Goal: Information Seeking & Learning: Understand process/instructions

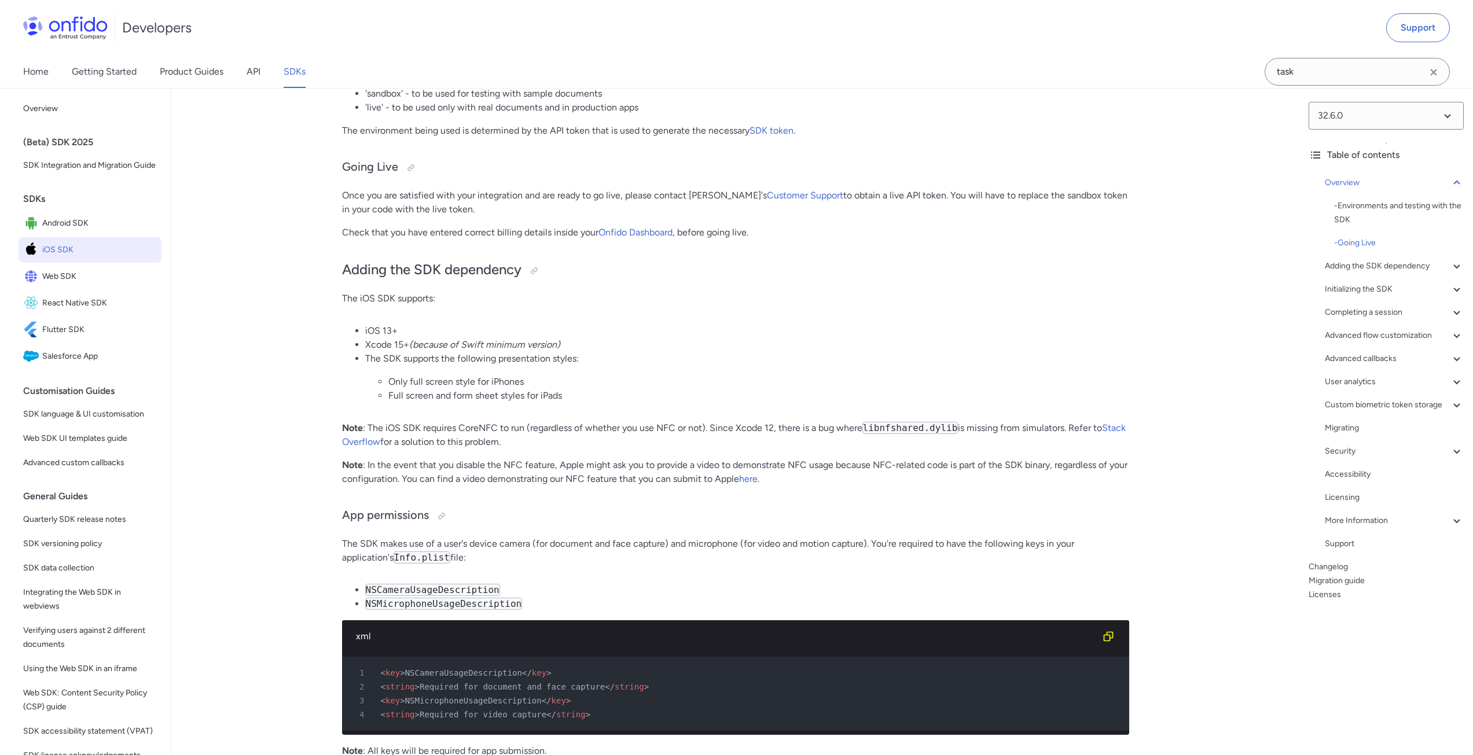
scroll to position [752, 0]
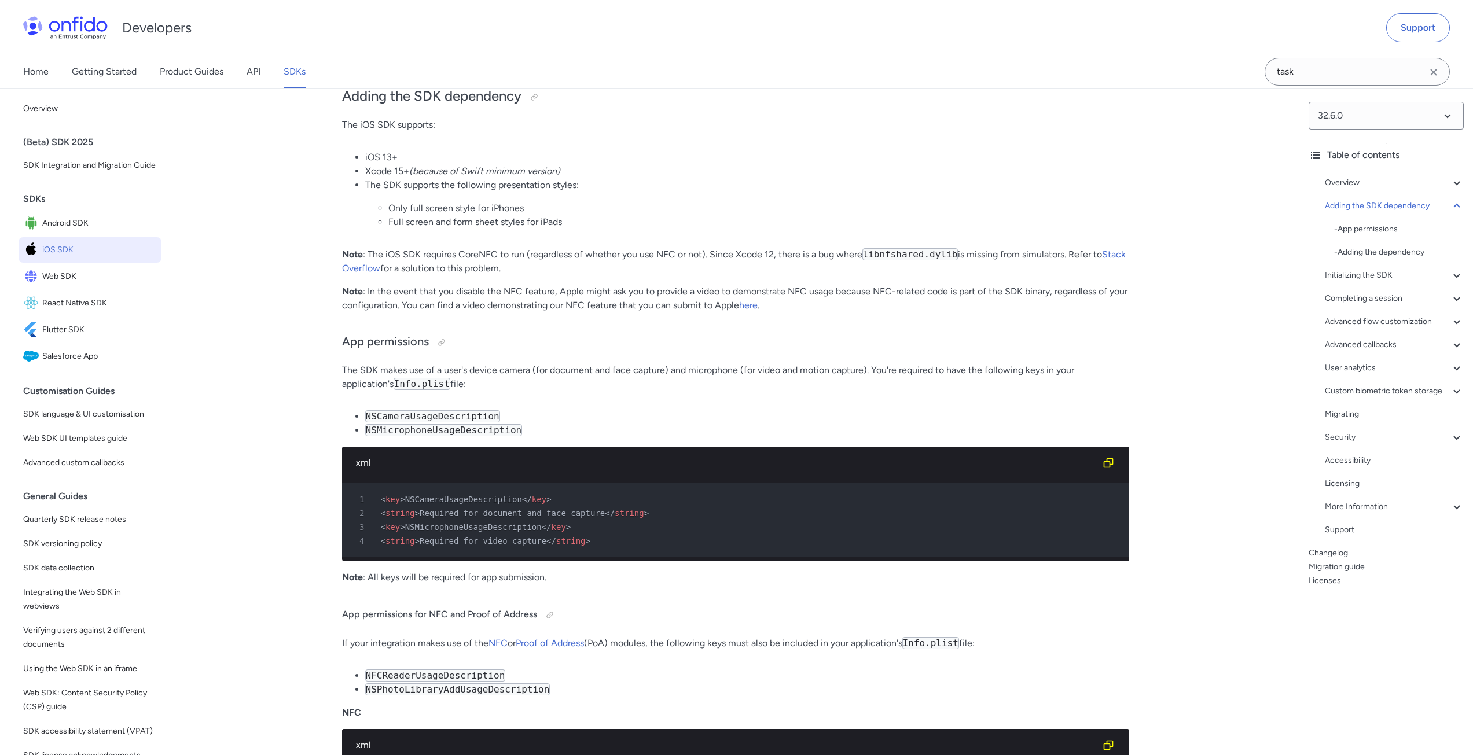
scroll to position [636, 0]
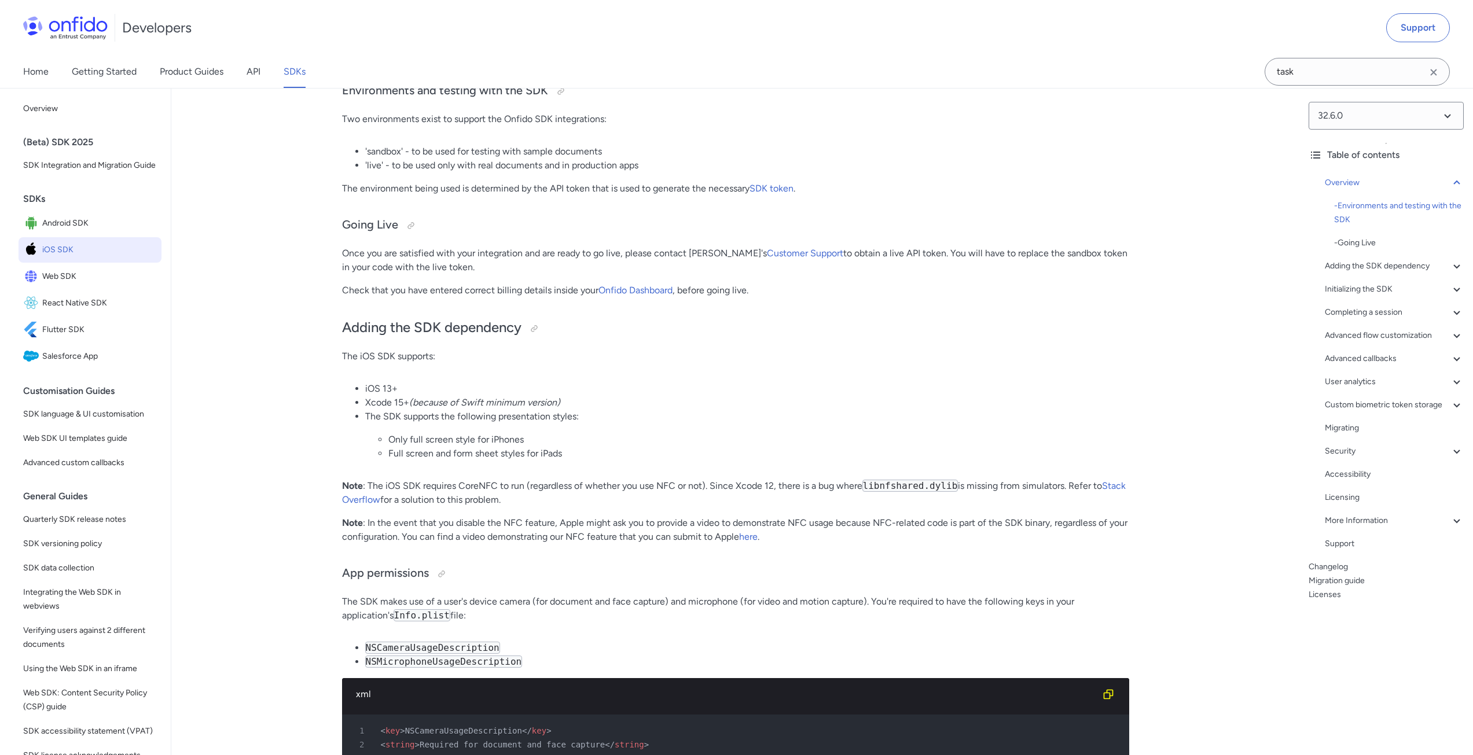
click at [491, 187] on p "The environment being used is determined by the API token that is used to gener…" at bounding box center [735, 189] width 787 height 14
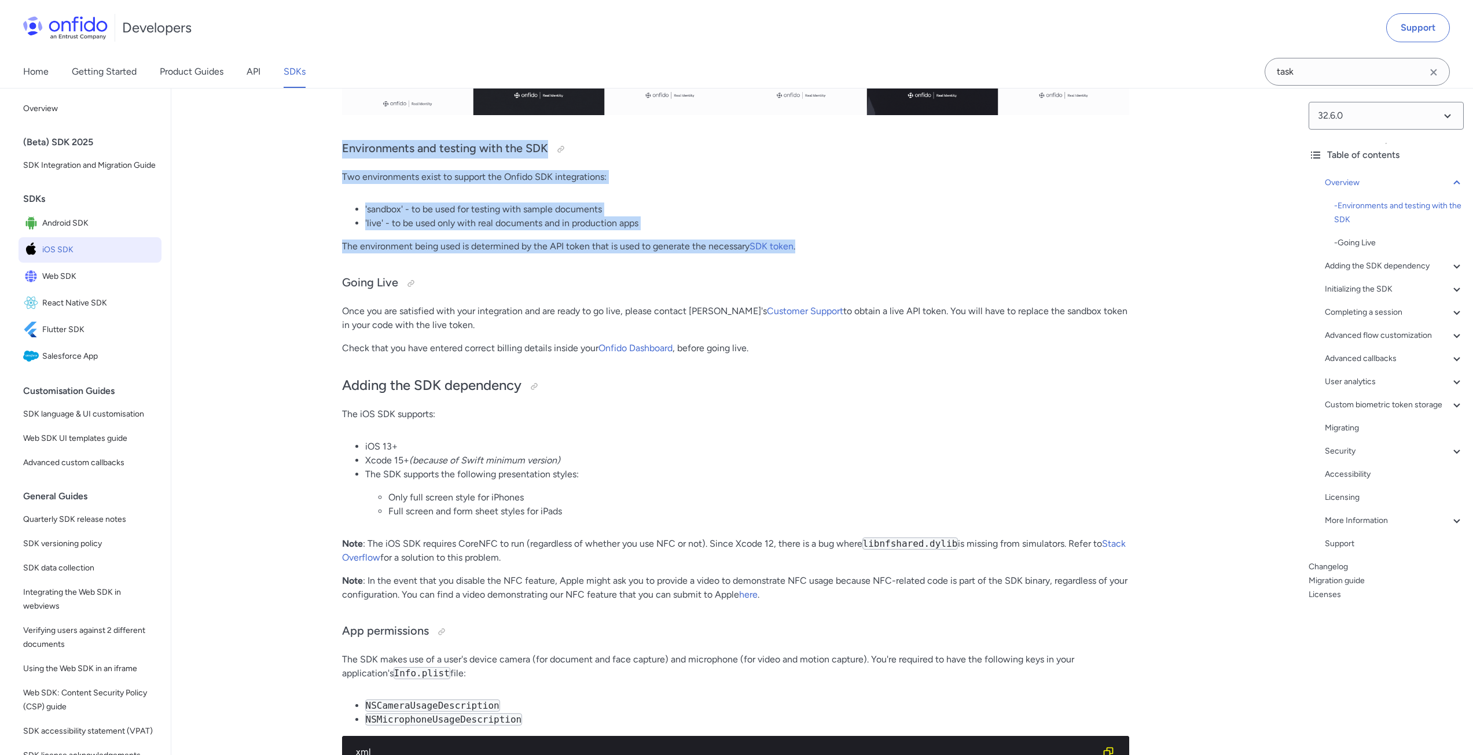
drag, startPoint x: 332, startPoint y: 144, endPoint x: 833, endPoint y: 251, distance: 512.3
copy div "Environments and testing with the SDK Two environments exist to support the Onf…"
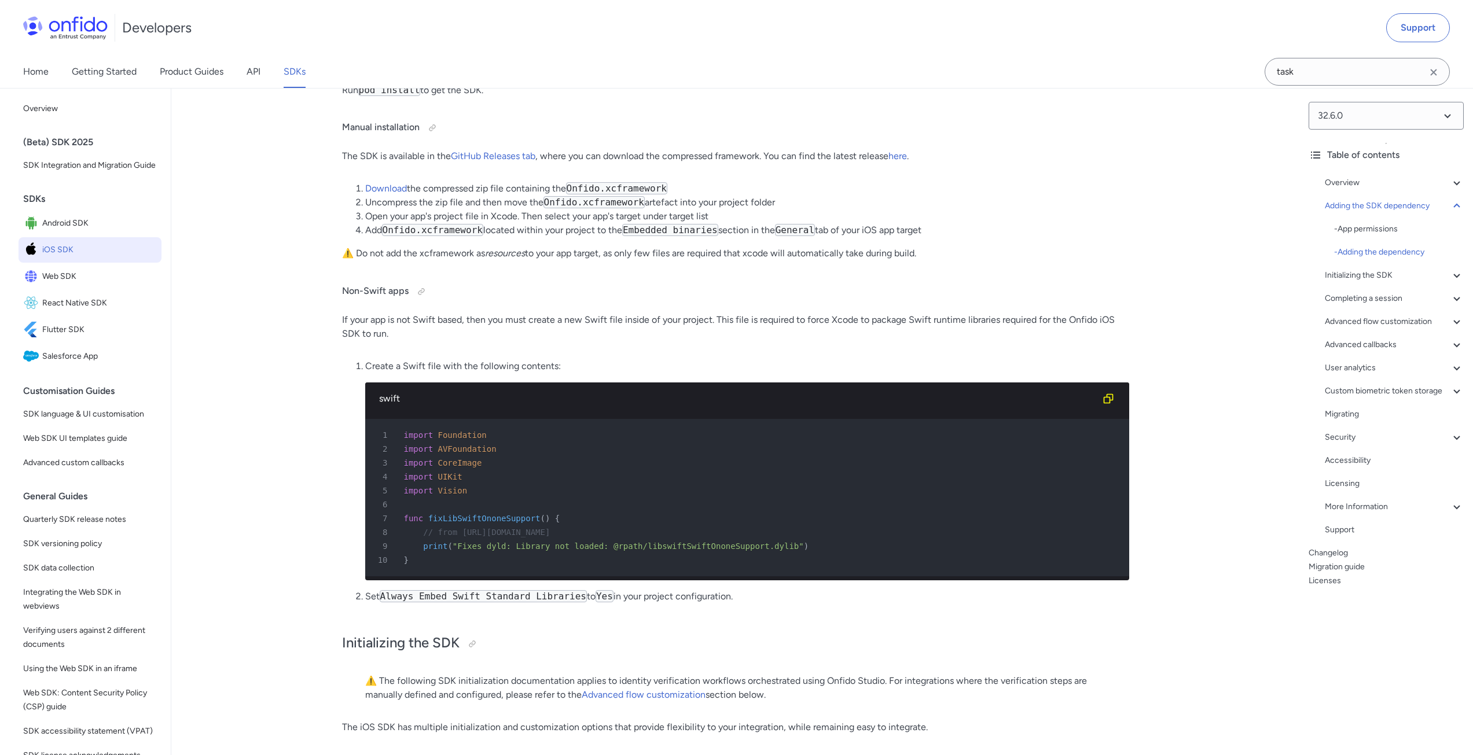
scroll to position [2372, 0]
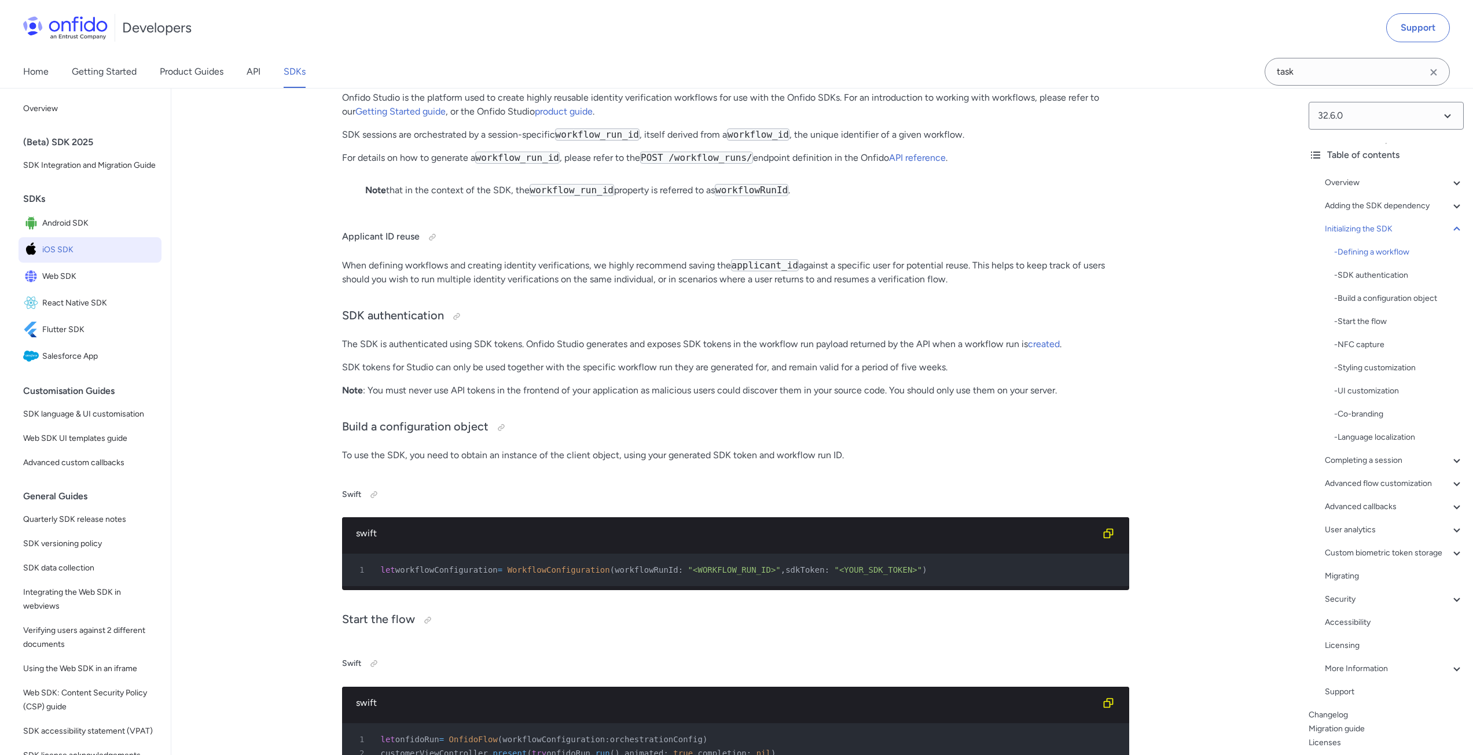
scroll to position [2777, 0]
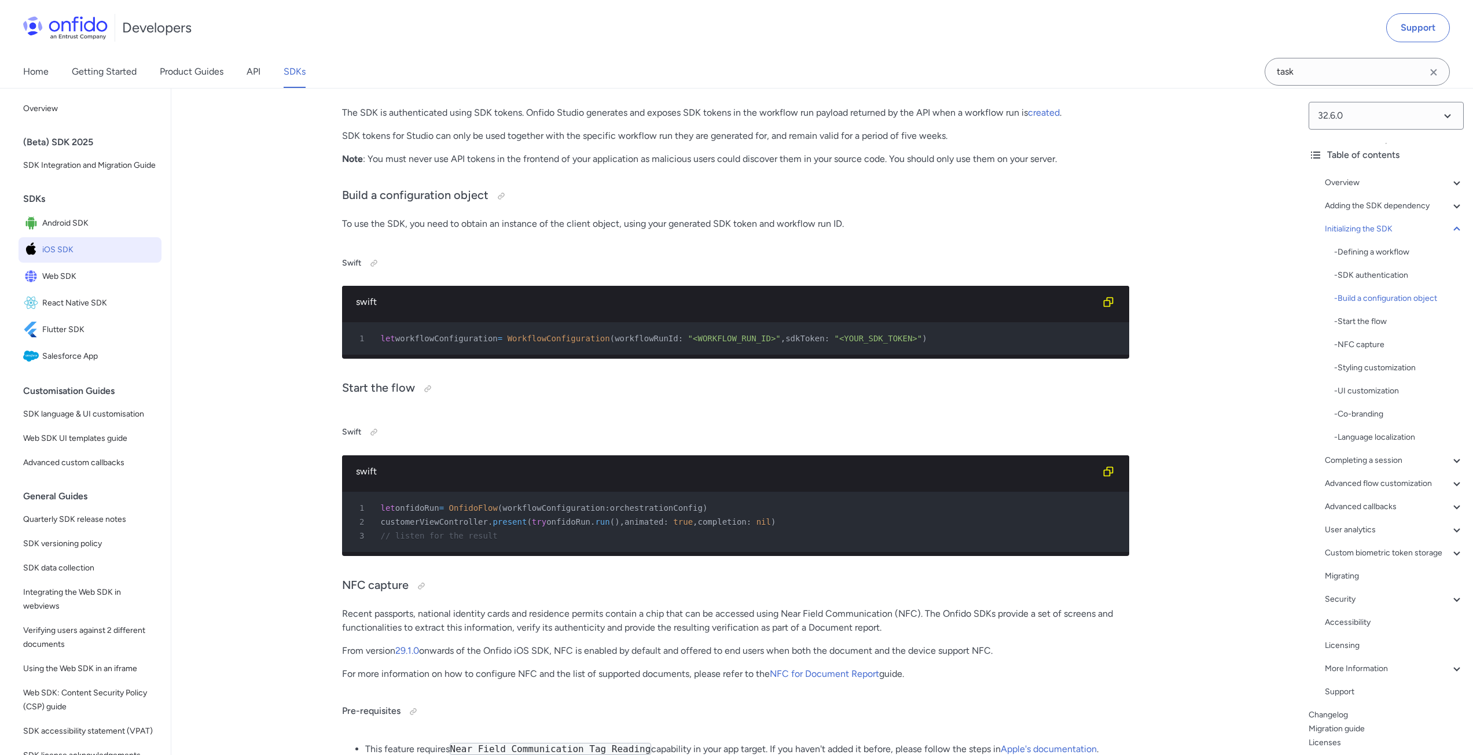
scroll to position [3125, 0]
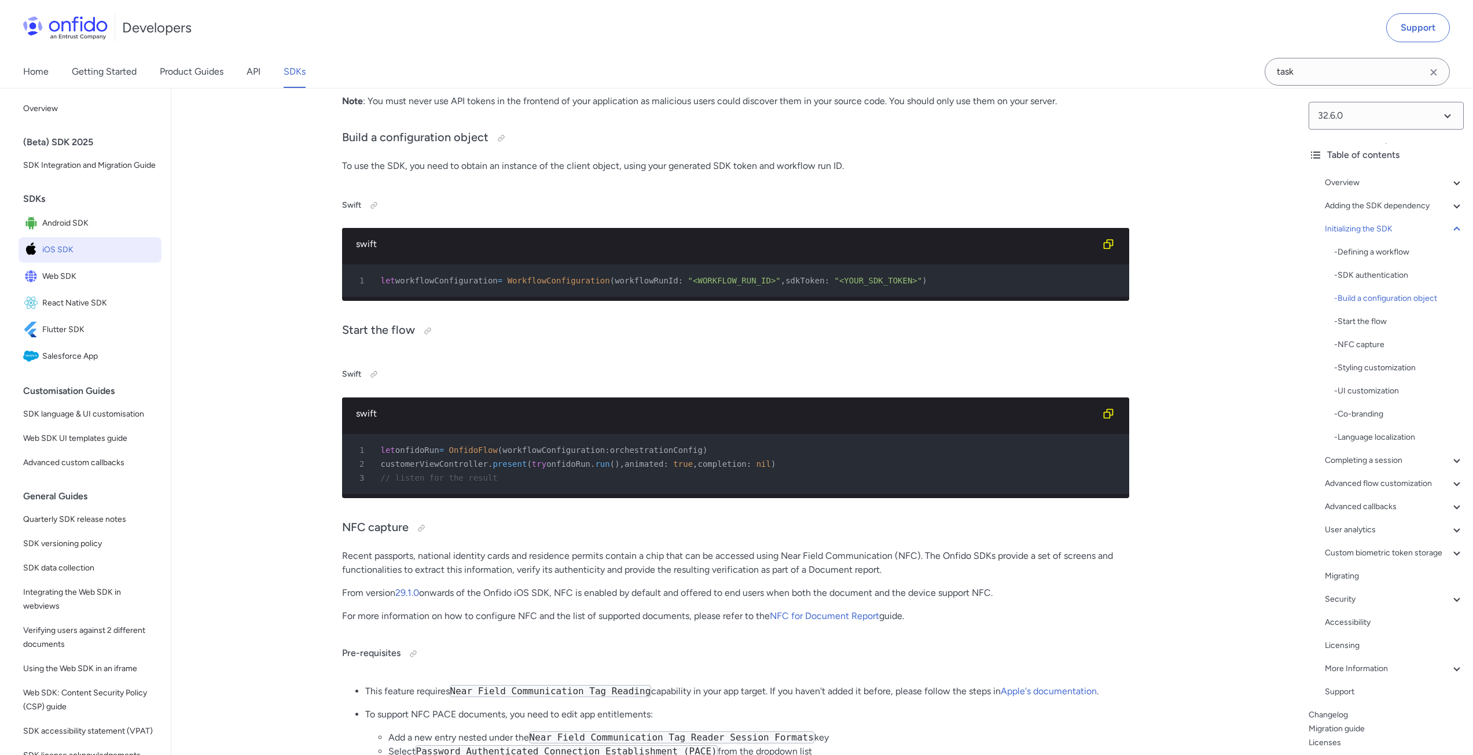
click at [468, 455] on span "OnfidoFlow" at bounding box center [473, 450] width 49 height 9
copy span "OnfidoFlow"
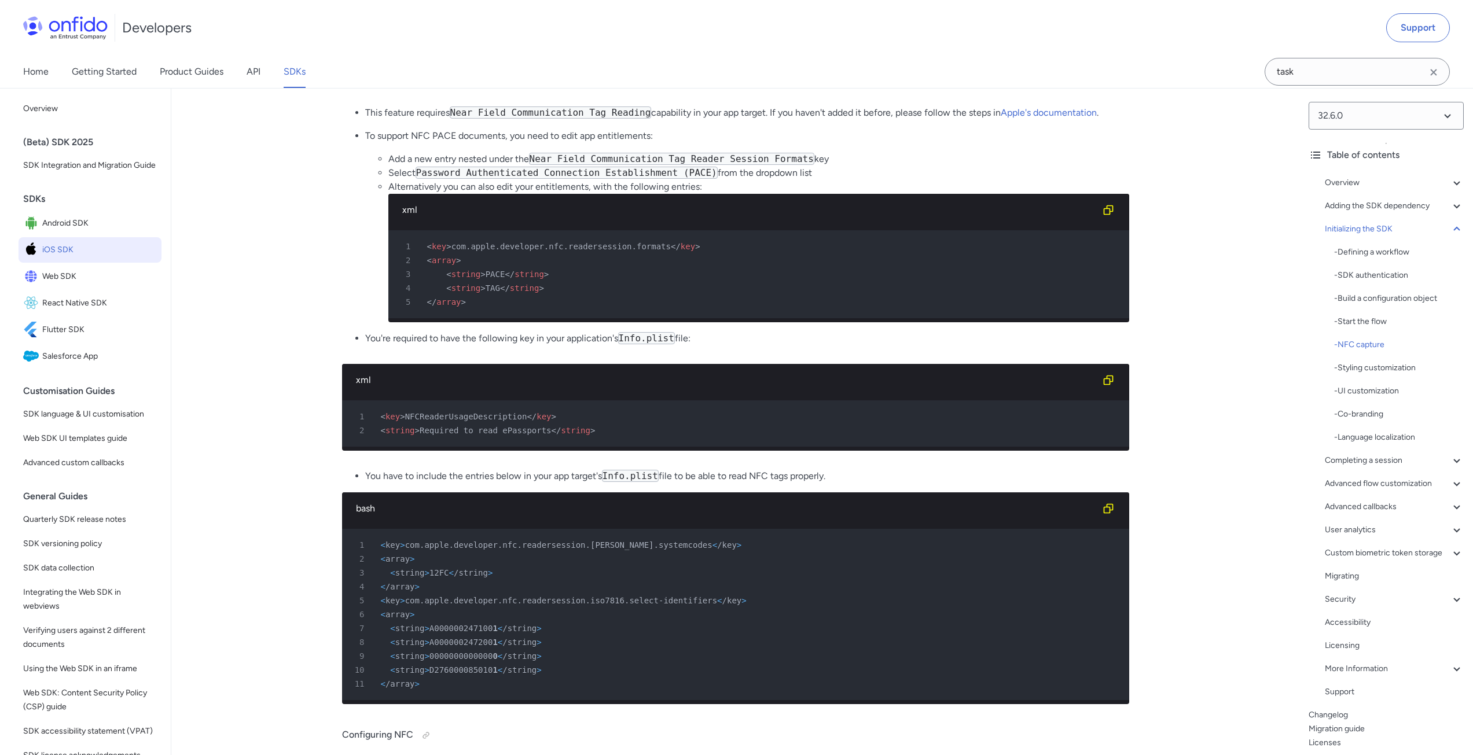
scroll to position [3645, 0]
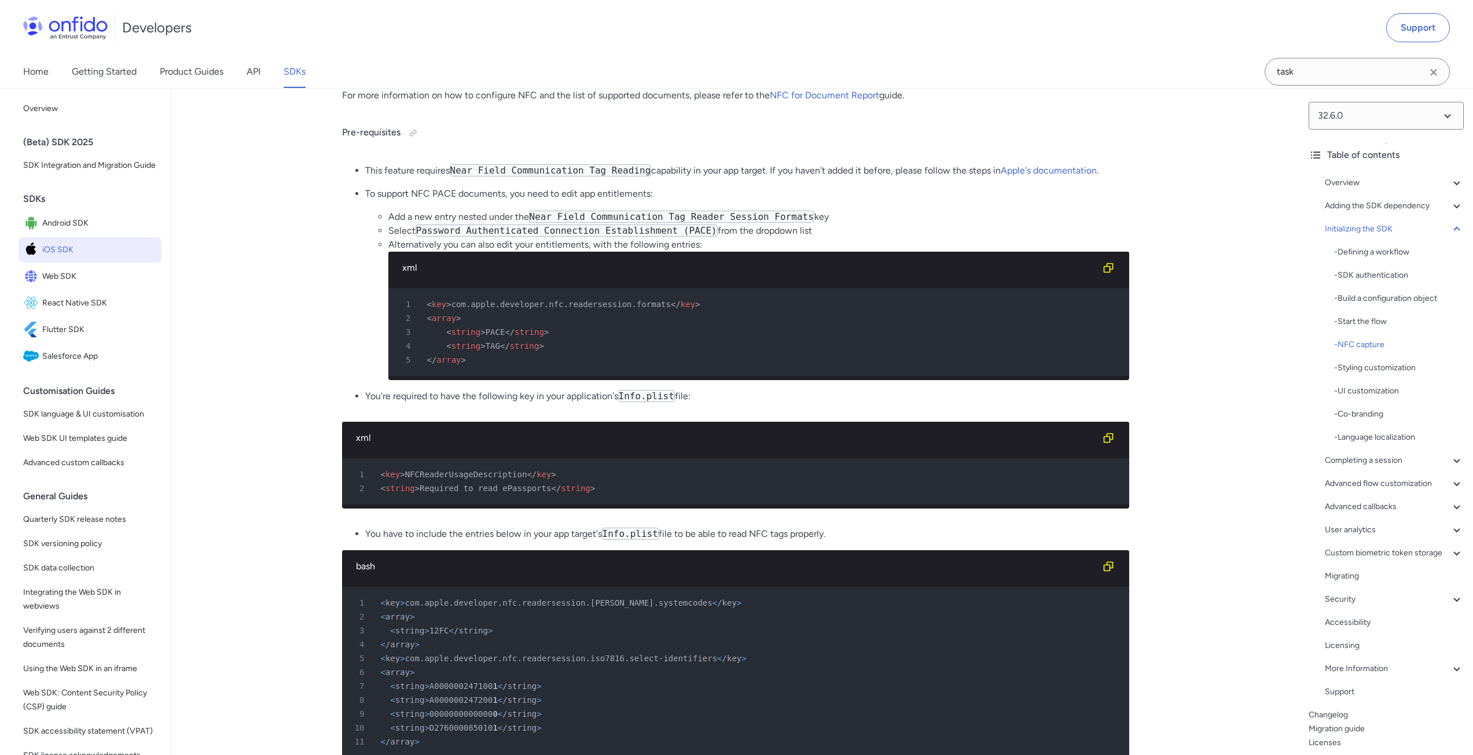
click at [345, 413] on ul "This feature requires Near Field Communication Tag Reading capability in your a…" at bounding box center [735, 288] width 787 height 249
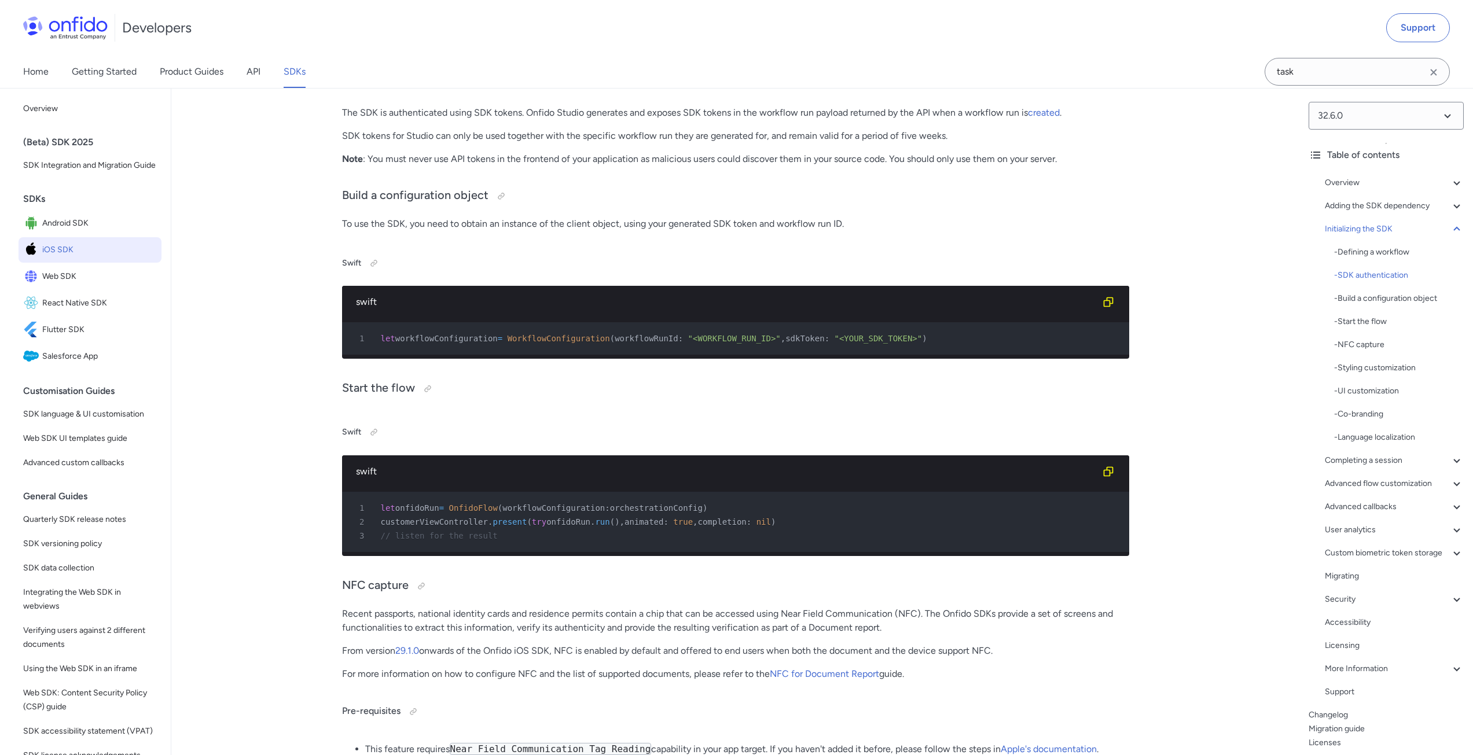
scroll to position [2951, 0]
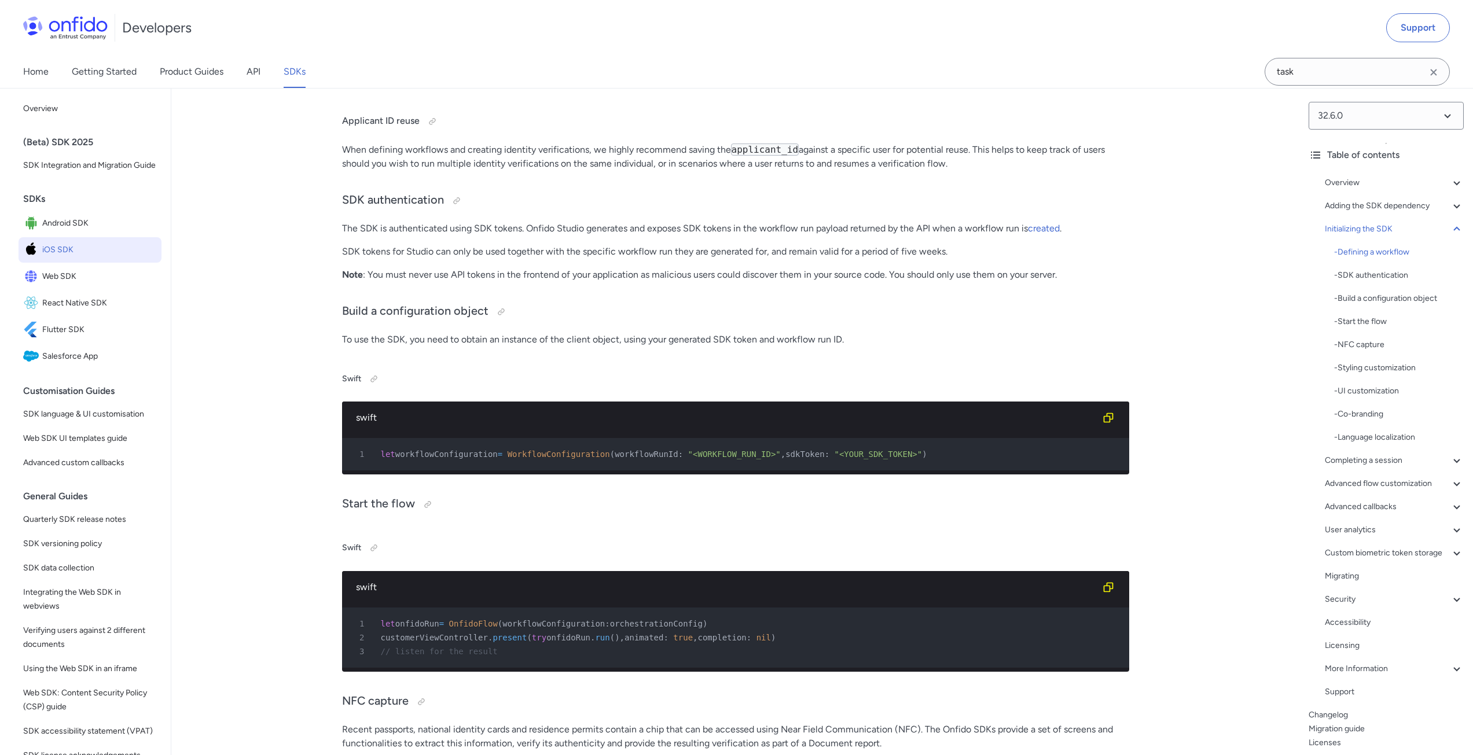
click at [785, 459] on span "sdkToken" at bounding box center [804, 454] width 39 height 9
copy span "sdkToken"
click at [421, 388] on h5 "Swift" at bounding box center [735, 379] width 787 height 19
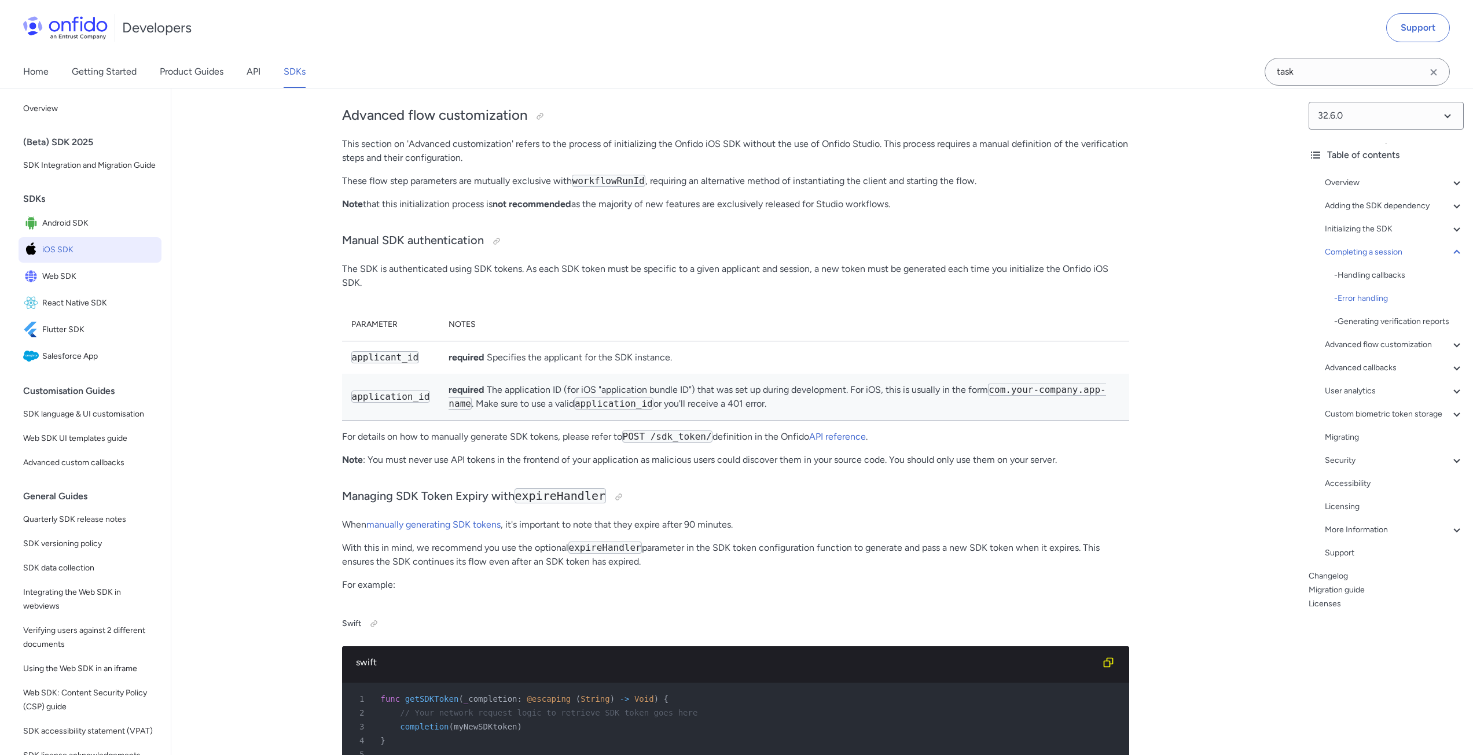
scroll to position [9316, 0]
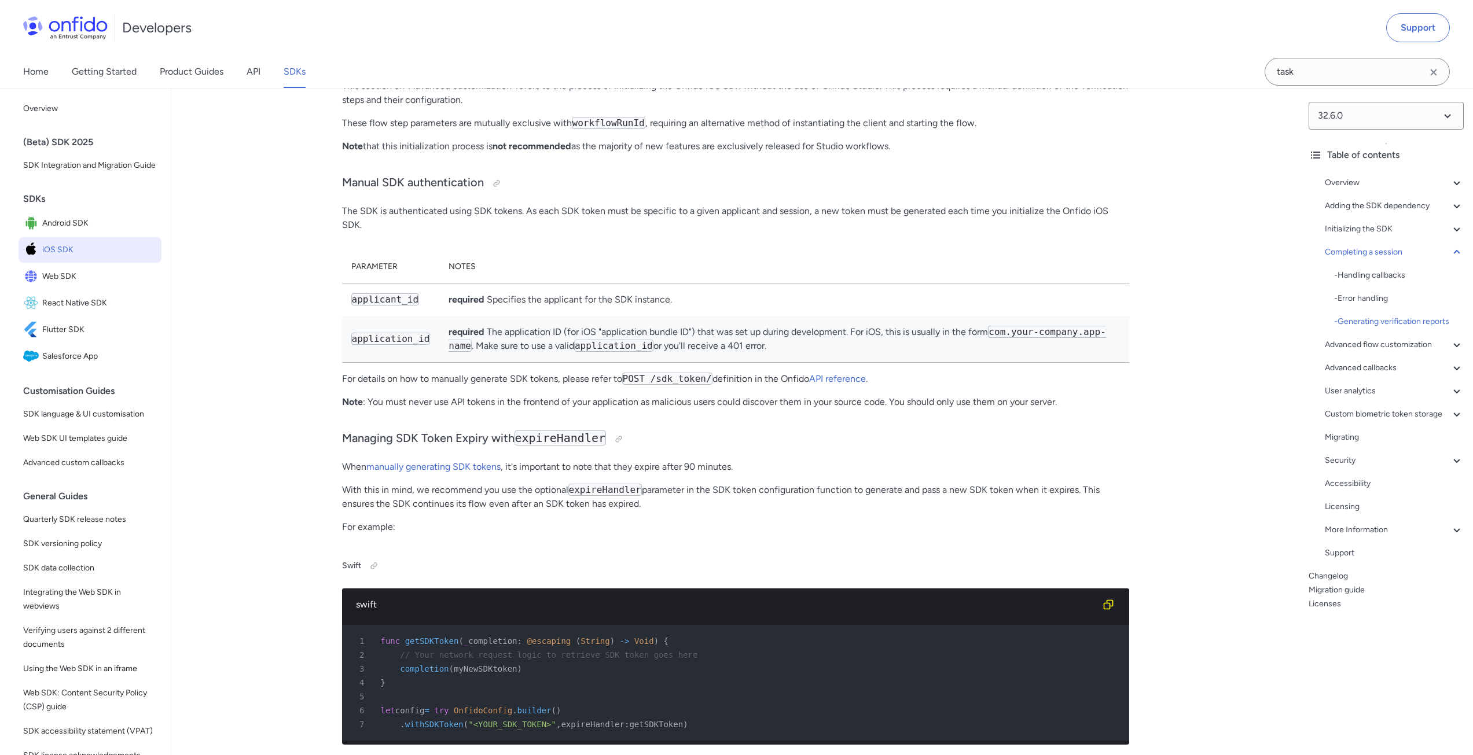
click at [522, 232] on p "The SDK is authenticated using SDK tokens. As each SDK token must be specific t…" at bounding box center [735, 218] width 787 height 28
